Goal: Task Accomplishment & Management: Complete application form

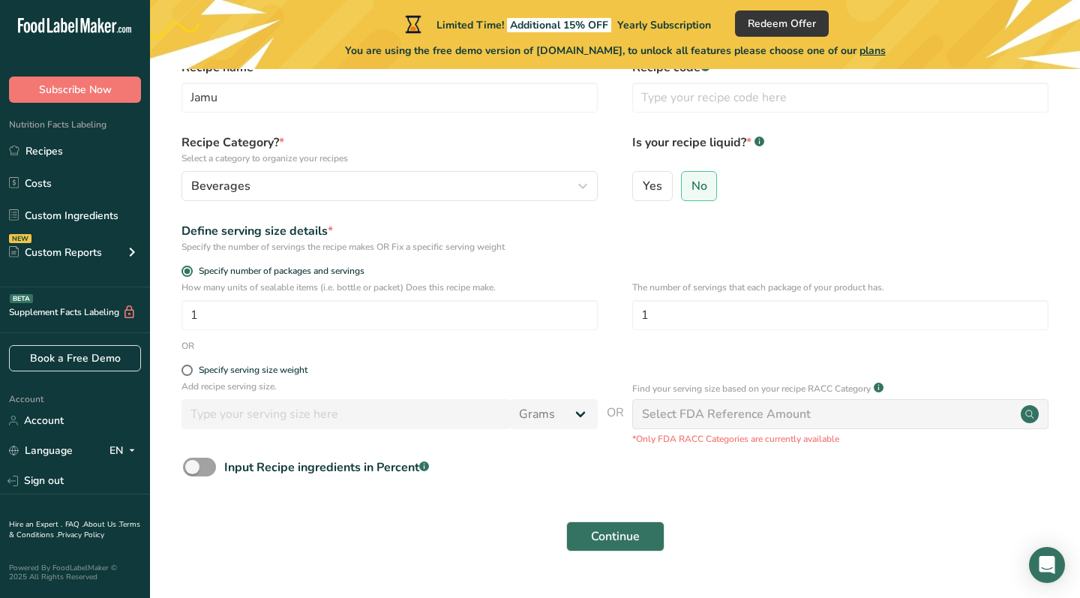
click at [211, 314] on input "1" at bounding box center [390, 315] width 416 height 30
click at [644, 193] on span "Yes" at bounding box center [653, 186] width 20 height 15
click at [643, 191] on input "Yes" at bounding box center [638, 186] width 10 height 10
radio input "true"
radio input "false"
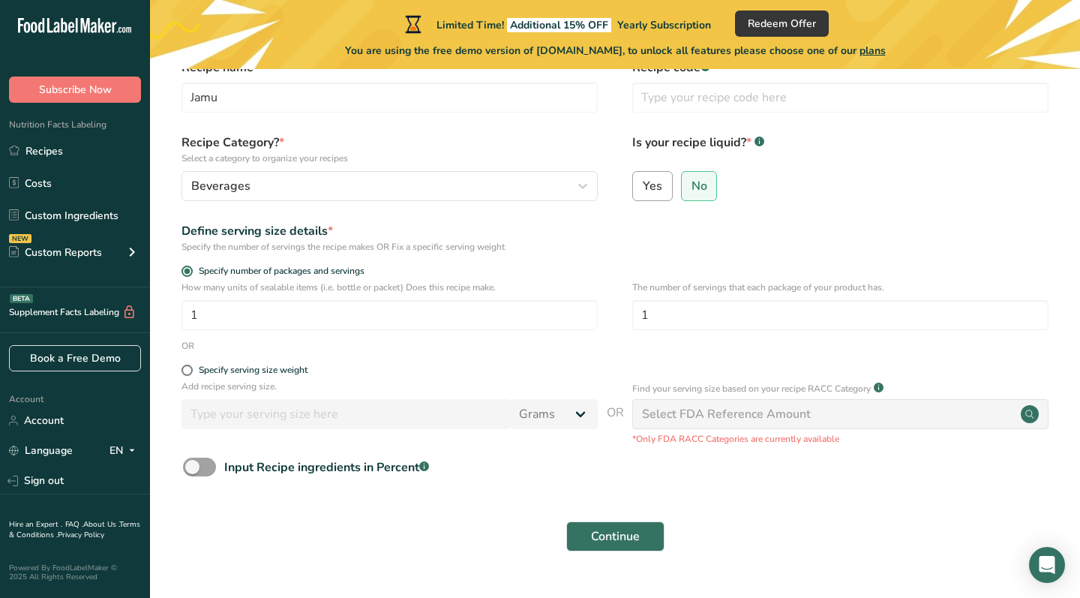
select select "22"
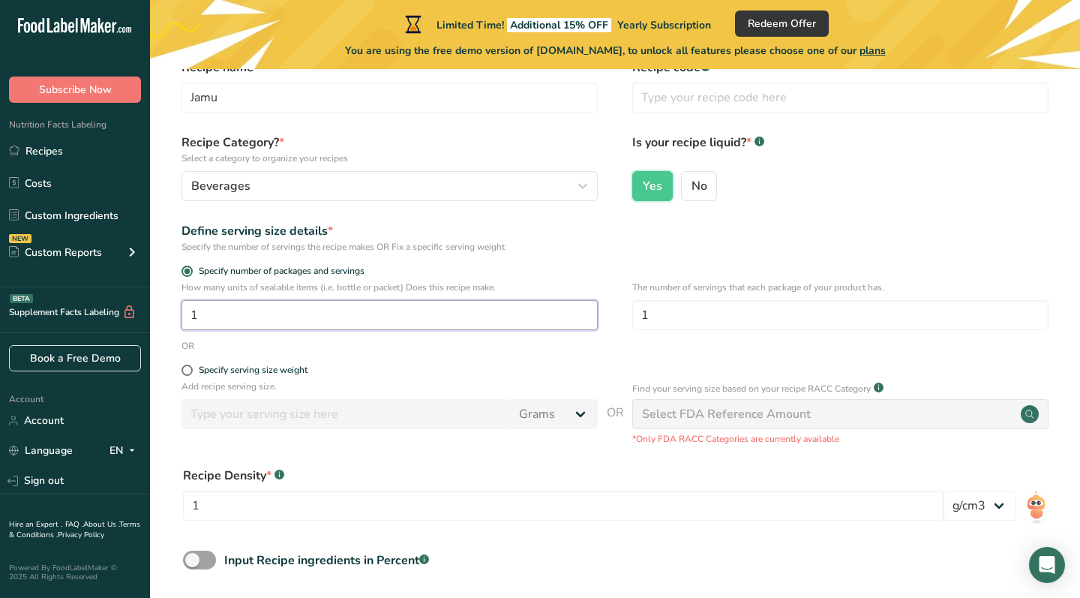
click at [424, 312] on input "1" at bounding box center [390, 315] width 416 height 30
click at [247, 314] on input "17" at bounding box center [390, 315] width 416 height 30
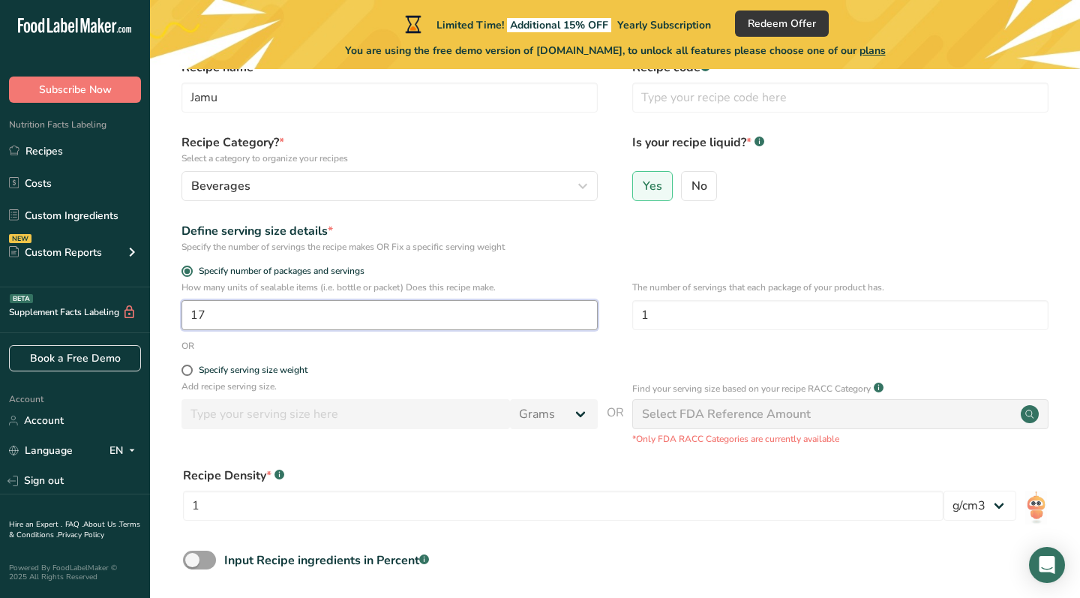
type input "17"
click at [677, 264] on form "Recipe name * Jamu Recipe code .a-a{fill:#347362;}.b-a{fill:#fff;} Recipe Categ…" at bounding box center [615, 356] width 882 height 595
click at [662, 307] on input "1" at bounding box center [840, 315] width 416 height 30
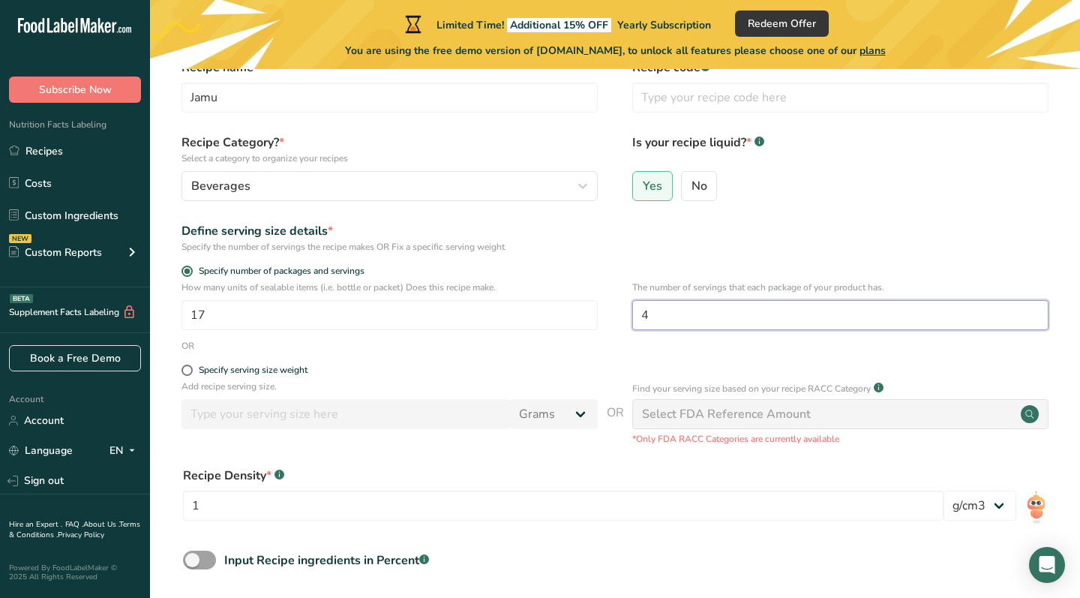
type input "4"
click at [668, 249] on div "Define serving size details * Specify the number of servings the recipe makes O…" at bounding box center [615, 238] width 882 height 32
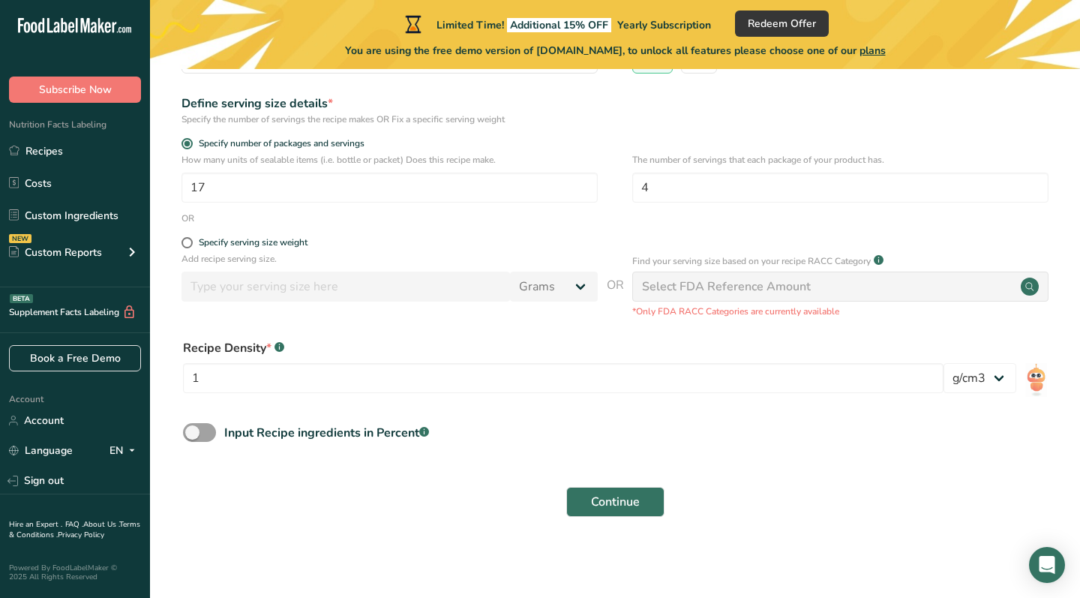
scroll to position [207, 0]
click at [488, 176] on input "17" at bounding box center [390, 188] width 416 height 30
click at [482, 182] on input "17" at bounding box center [390, 188] width 416 height 30
click at [700, 194] on input "4" at bounding box center [840, 188] width 416 height 30
click at [846, 112] on div "Define serving size details * Specify the number of servings the recipe makes O…" at bounding box center [615, 111] width 882 height 32
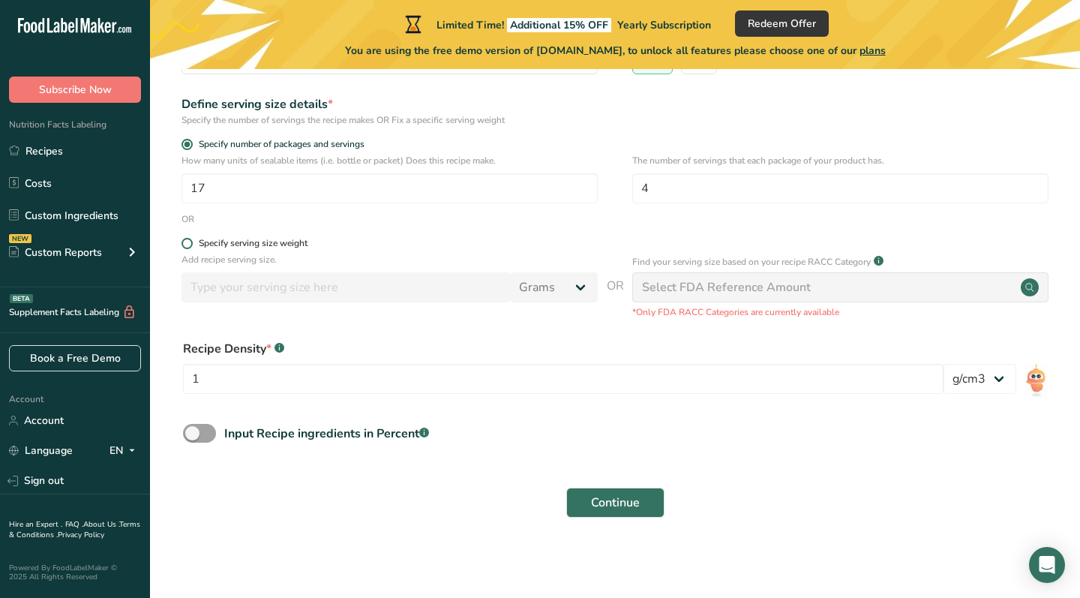
click at [215, 240] on div "Specify serving size weight" at bounding box center [253, 243] width 109 height 11
click at [191, 240] on input "Specify serving size weight" at bounding box center [187, 244] width 10 height 10
radio input "true"
radio input "false"
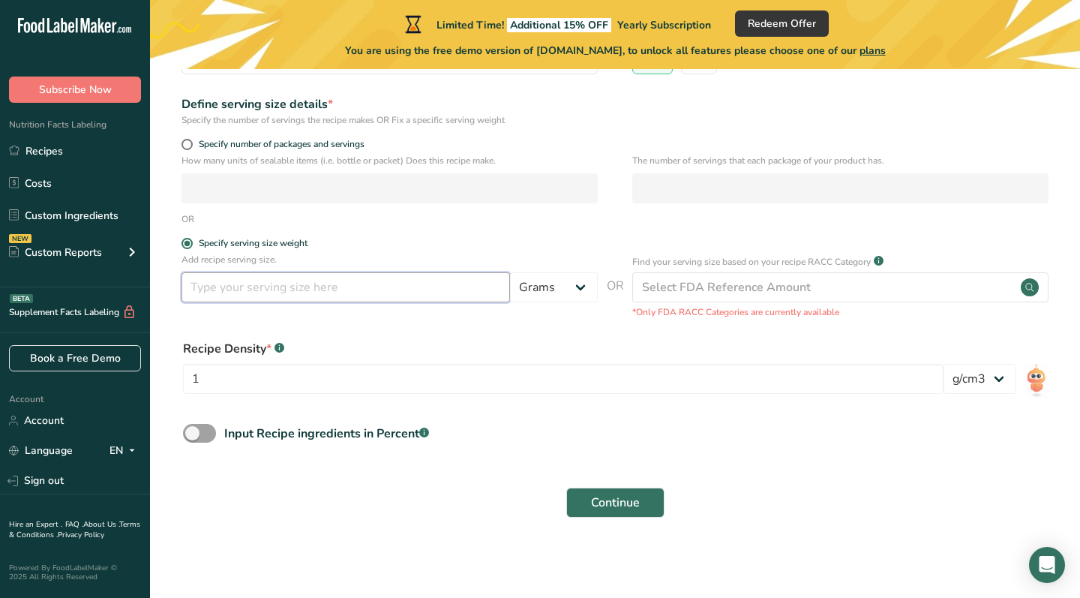
click at [317, 287] on input "number" at bounding box center [346, 287] width 329 height 30
click at [338, 284] on input "number" at bounding box center [346, 287] width 329 height 30
type input "50"
click at [637, 219] on div "OR" at bounding box center [615, 219] width 882 height 14
click at [534, 383] on input "1" at bounding box center [563, 379] width 761 height 30
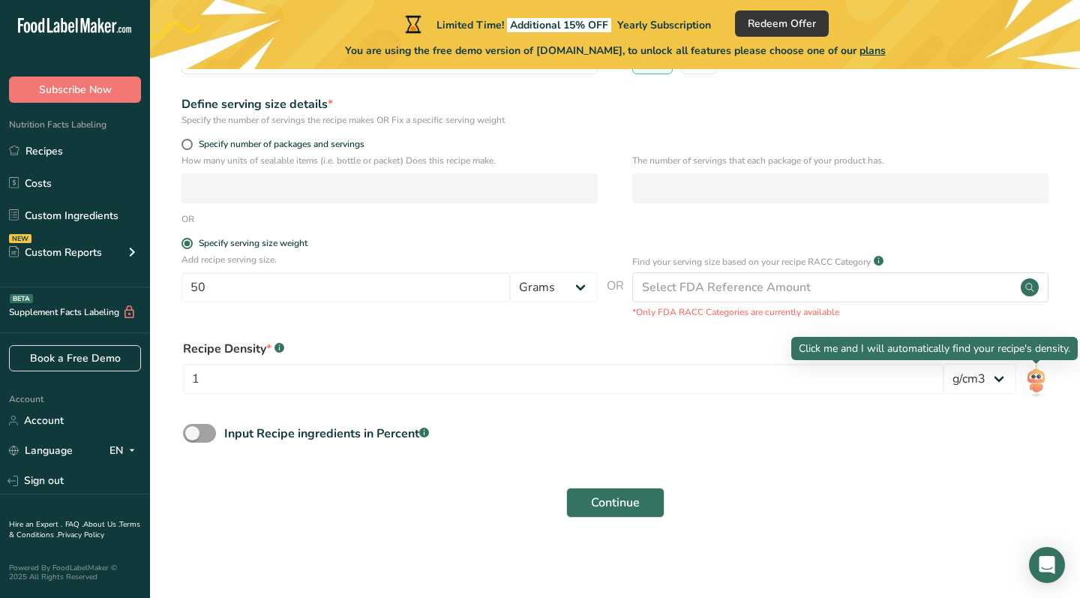
click at [1033, 380] on img at bounding box center [1036, 381] width 22 height 34
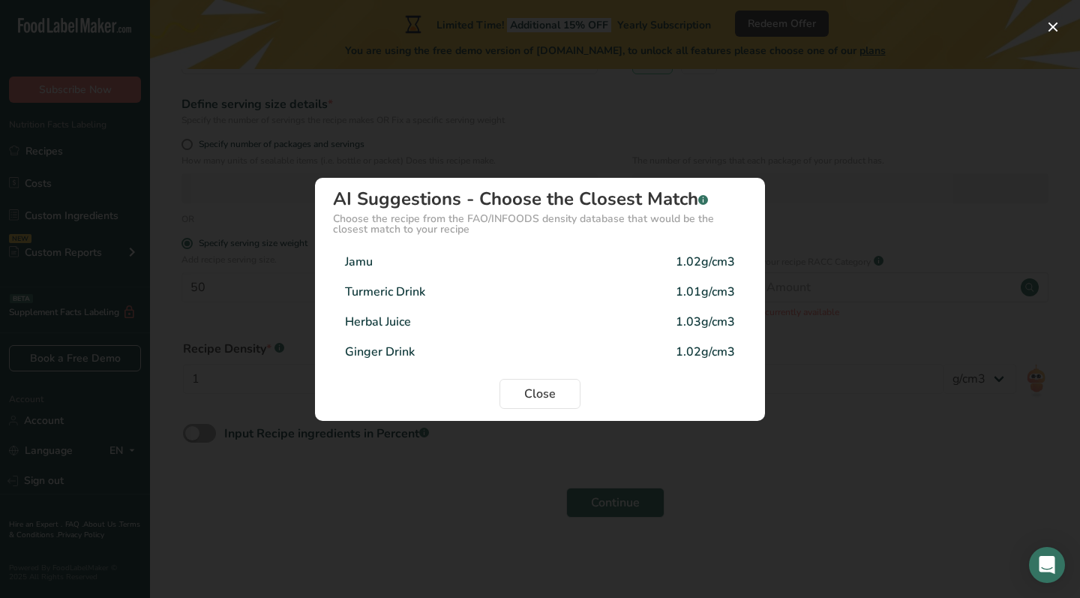
click at [585, 261] on div "Jamu 1.02g/cm3" at bounding box center [540, 262] width 414 height 30
type input "1.02"
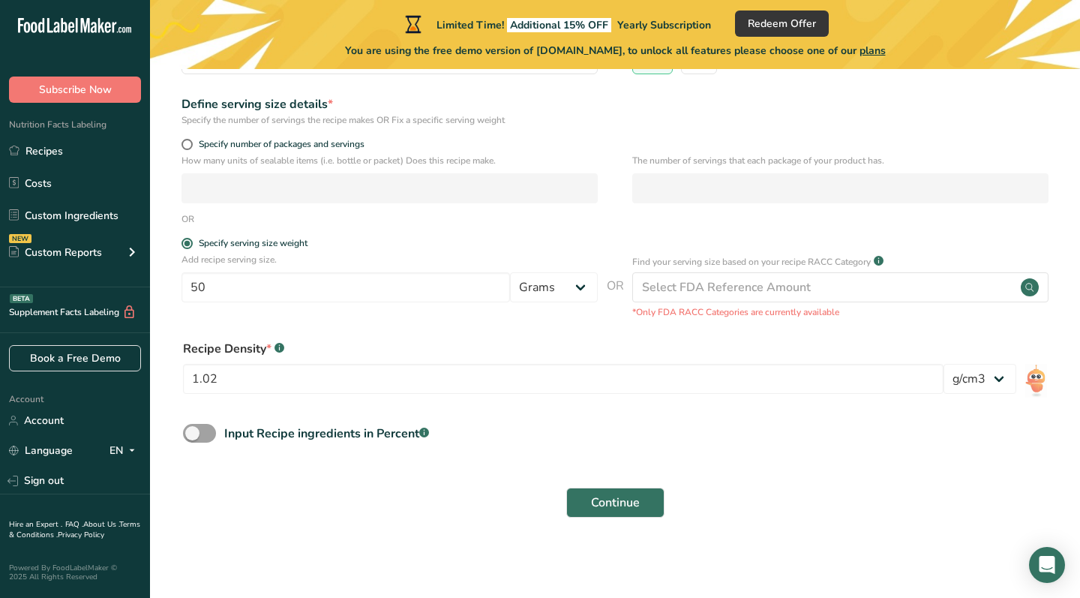
click at [366, 319] on form "Recipe name * Jamu Recipe code .a-a{fill:#347362;}.b-a{fill:#fff;} Recipe Categ…" at bounding box center [615, 229] width 882 height 595
click at [339, 437] on div "Input Recipe ingredients in Percent .a-a{fill:#347362;}.b-a{fill:#fff;}" at bounding box center [326, 434] width 205 height 18
click at [193, 437] on input "Input Recipe ingredients in Percent .a-a{fill:#347362;}.b-a{fill:#fff;}" at bounding box center [188, 433] width 10 height 10
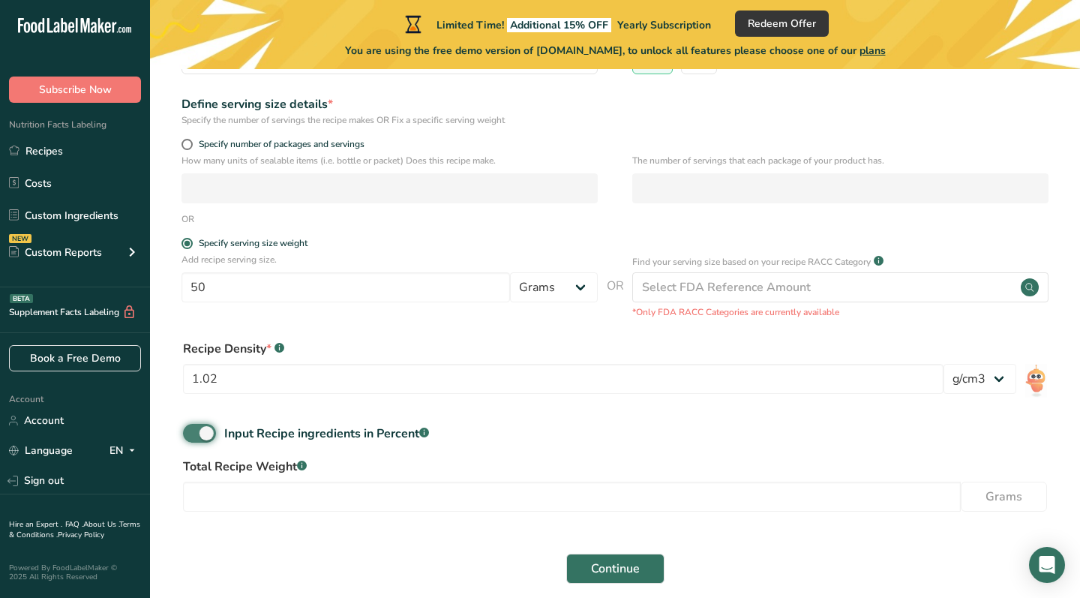
scroll to position [248, 0]
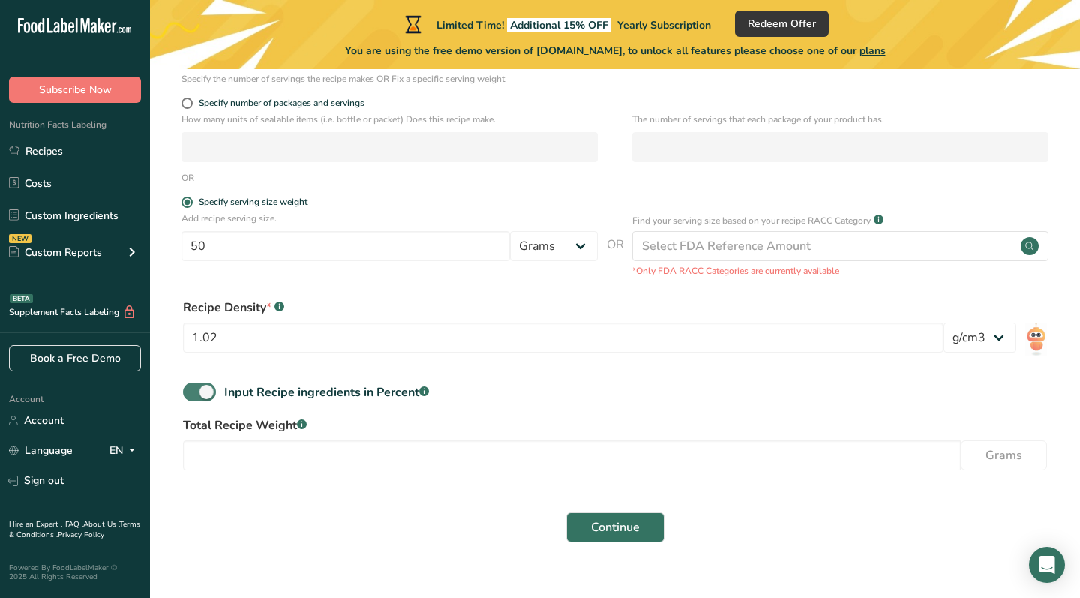
click at [197, 394] on span at bounding box center [199, 392] width 33 height 19
click at [193, 394] on input "Input Recipe ingredients in Percent .a-a{fill:#347362;}.b-a{fill:#fff;}" at bounding box center [188, 392] width 10 height 10
checkbox input "false"
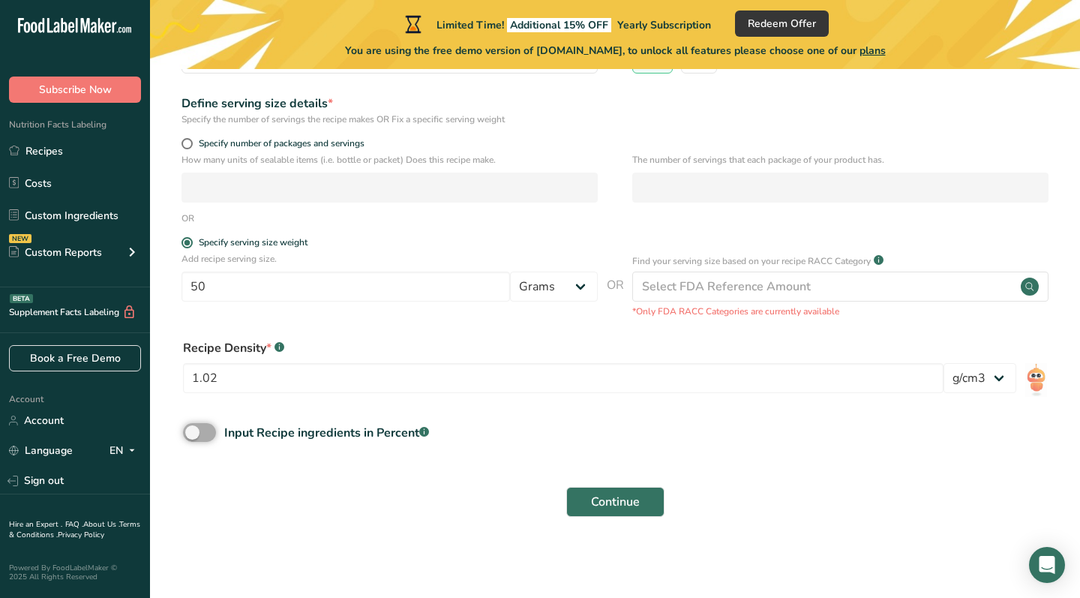
scroll to position [207, 0]
click at [450, 327] on form "Recipe name * Jamu Recipe code .a-a{fill:#347362;}.b-a{fill:#fff;} Recipe Categ…" at bounding box center [615, 229] width 882 height 595
click at [437, 449] on div "Input Recipe ingredients in Percent .a-a{fill:#347362;}.b-a{fill:#fff;}" at bounding box center [615, 439] width 882 height 31
click at [615, 504] on span "Continue" at bounding box center [615, 503] width 49 height 18
click at [703, 311] on p "*Only FDA RACC Categories are currently available" at bounding box center [840, 312] width 416 height 14
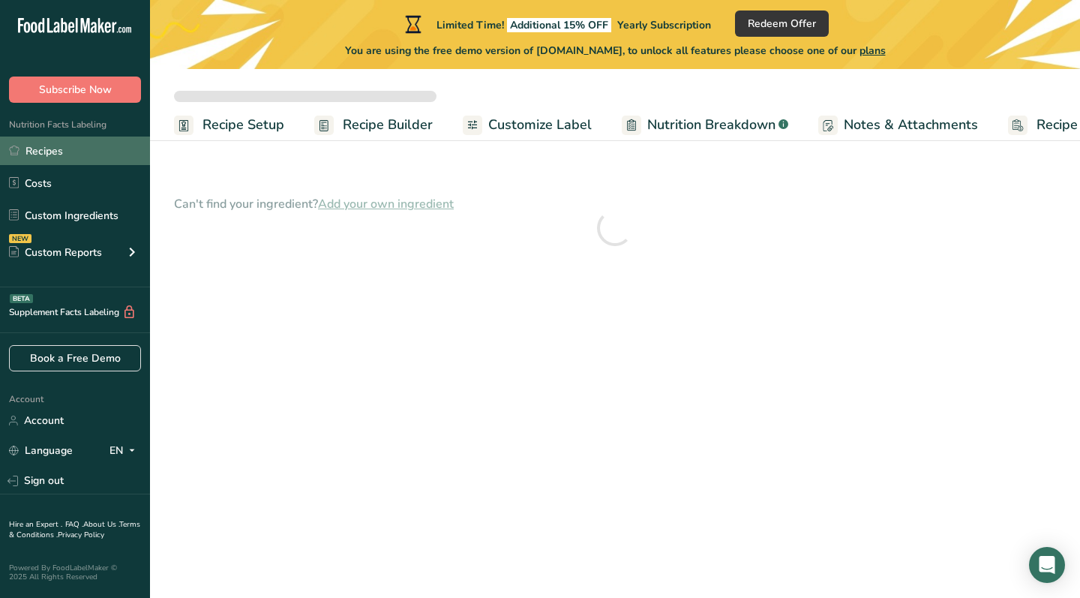
click at [41, 155] on link "Recipes" at bounding box center [75, 151] width 150 height 29
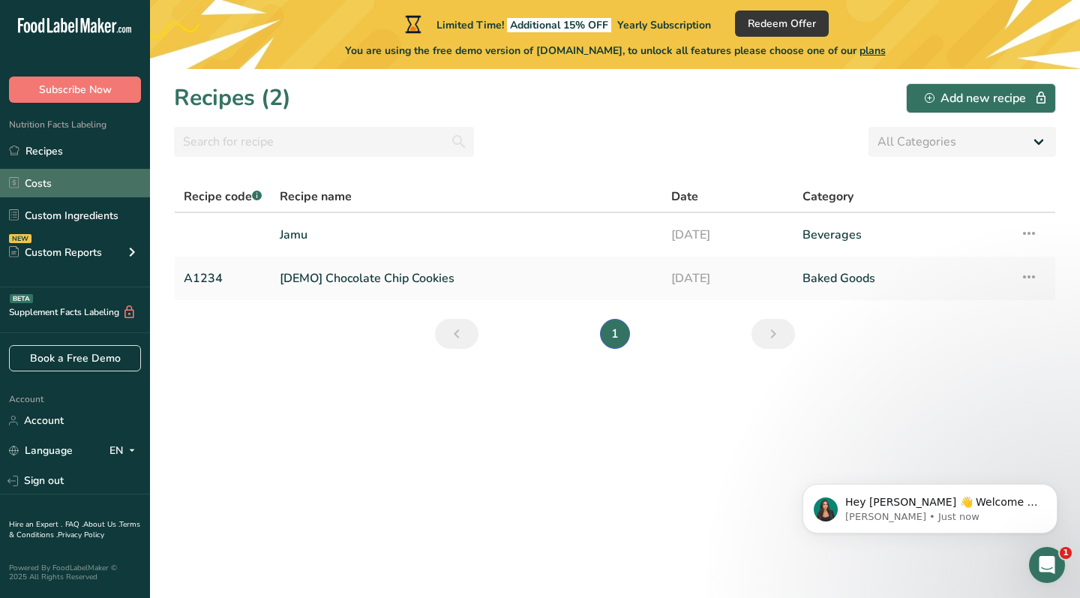
click at [20, 179] on link "Costs" at bounding box center [75, 183] width 150 height 29
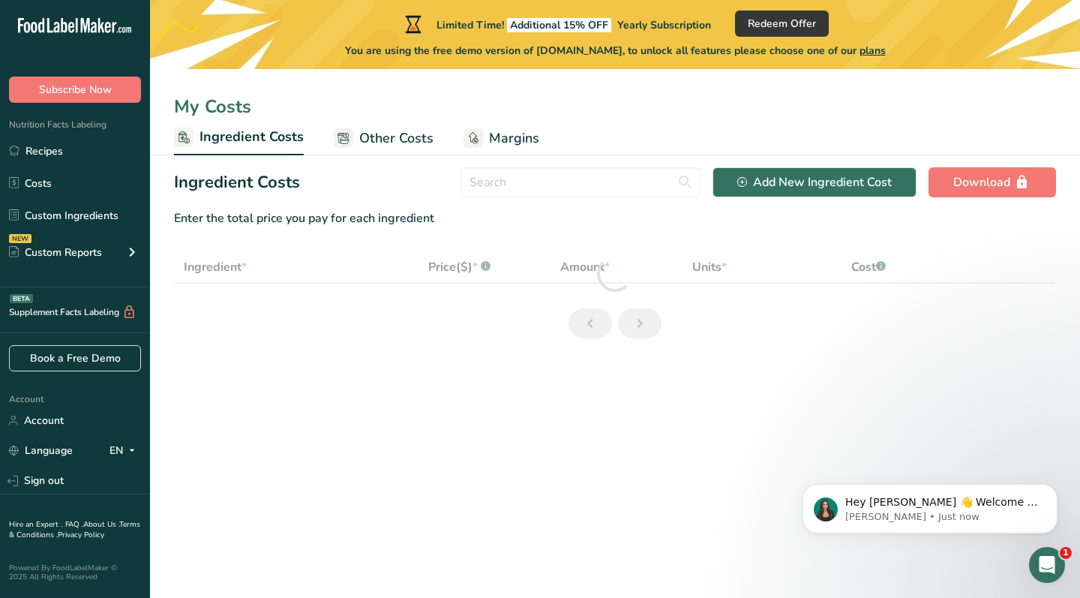
select select "1"
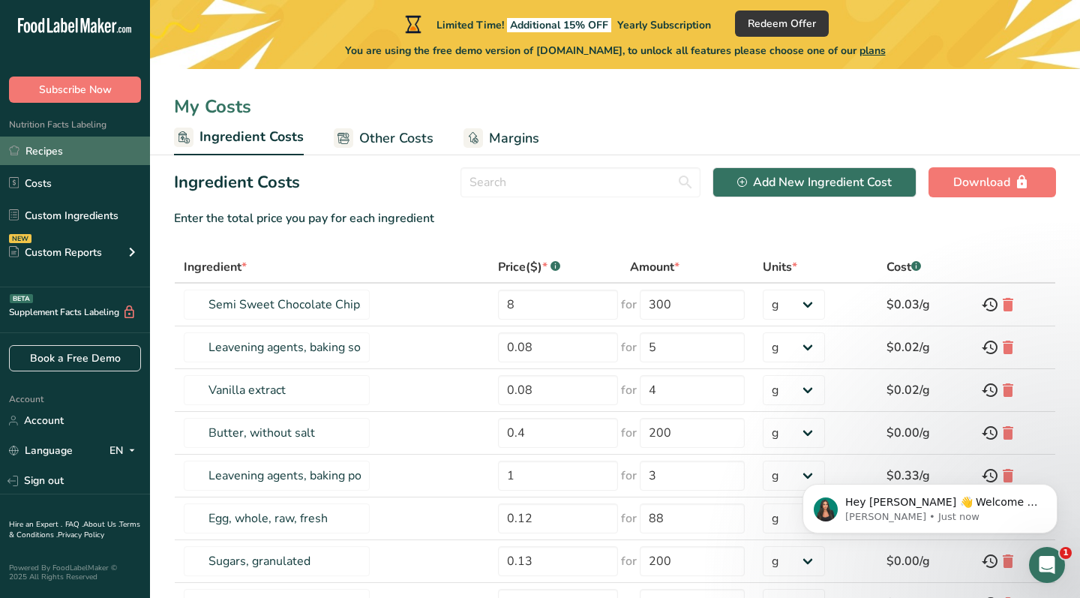
click at [59, 156] on link "Recipes" at bounding box center [75, 151] width 150 height 29
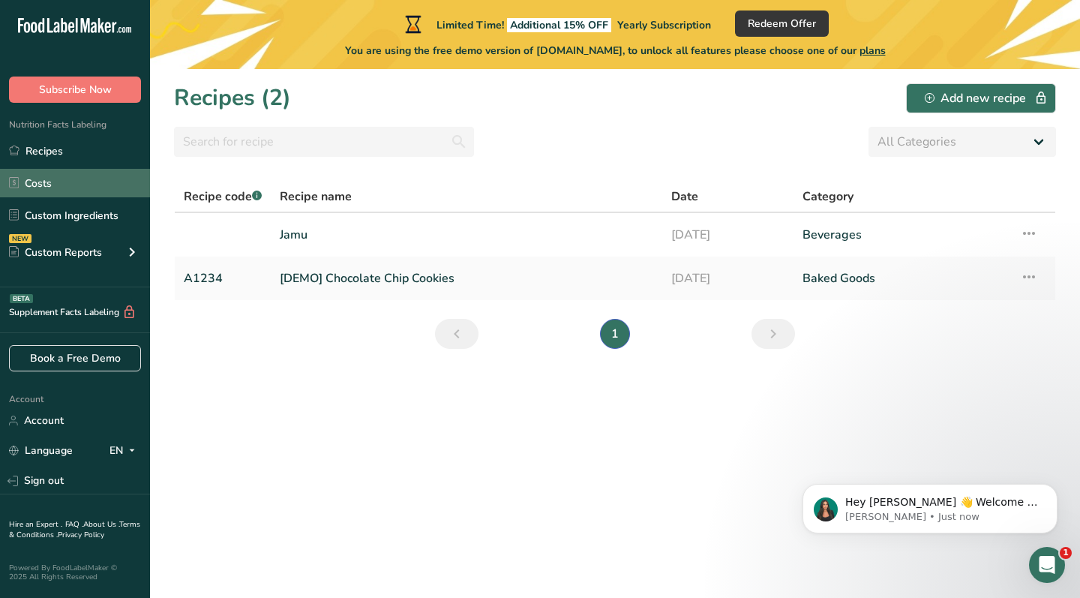
click at [51, 180] on link "Costs" at bounding box center [75, 183] width 150 height 29
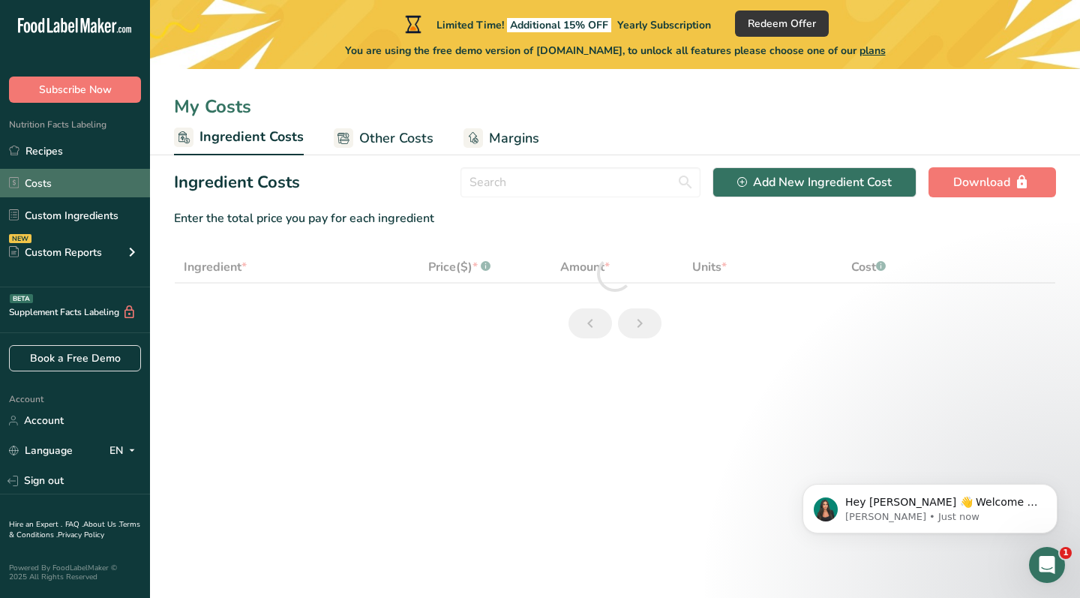
select select "1"
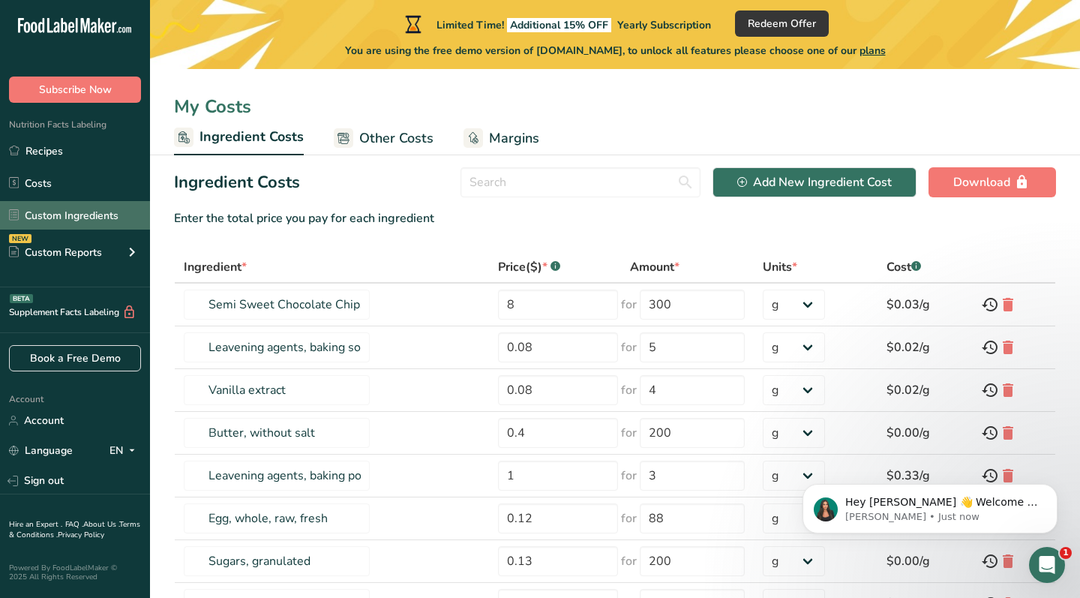
click at [52, 215] on link "Custom Ingredients" at bounding box center [75, 215] width 150 height 29
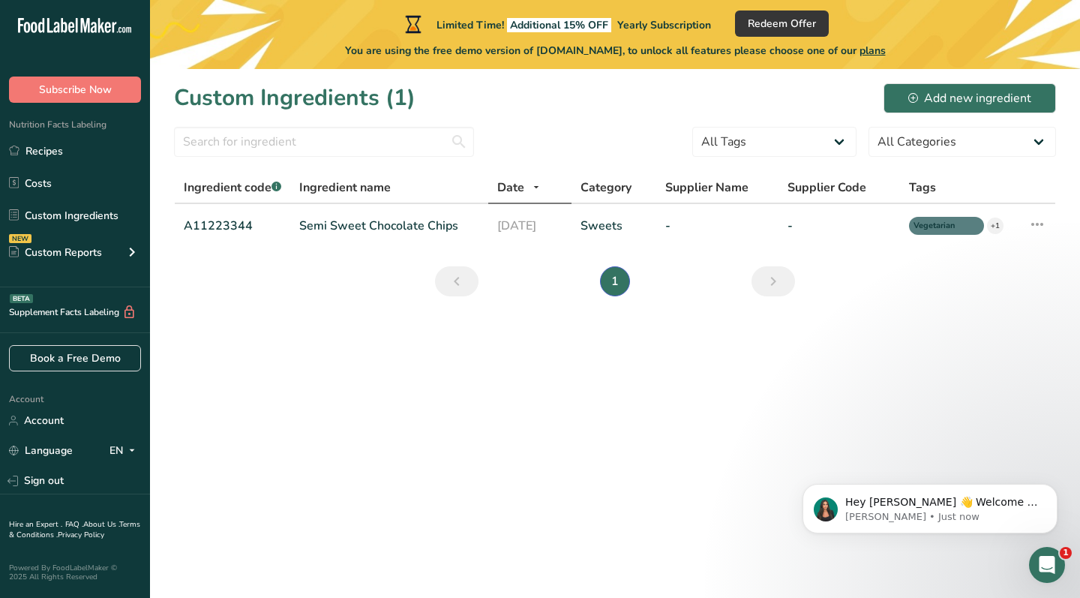
click at [57, 130] on span "Nutrition Facts Labeling" at bounding box center [53, 125] width 107 height 12
click at [45, 158] on link "Recipes" at bounding box center [75, 151] width 150 height 29
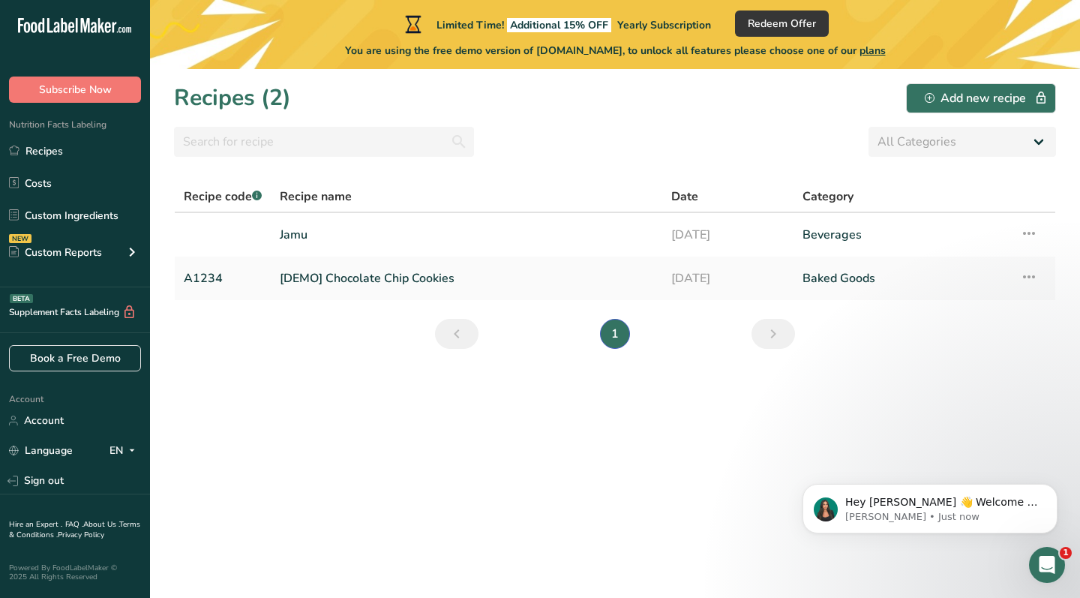
click at [713, 113] on div "Recipes (2) Add new recipe" at bounding box center [615, 98] width 882 height 34
click at [516, 408] on section "Recipes (2) Add new recipe All Categories Baked Goods [GEOGRAPHIC_DATA] Confect…" at bounding box center [615, 333] width 930 height 529
click at [567, 405] on section "Recipes (2) Add new recipe All Categories Baked Goods [GEOGRAPHIC_DATA] Confect…" at bounding box center [615, 333] width 930 height 529
